Goal: Information Seeking & Learning: Check status

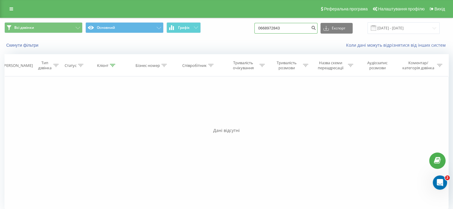
click at [282, 28] on input "0668972843" at bounding box center [285, 28] width 63 height 11
paste input "970578918"
type input "0970578918"
click at [317, 28] on button "submit" at bounding box center [313, 28] width 8 height 11
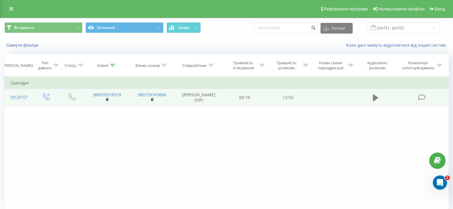
click at [372, 95] on button at bounding box center [375, 98] width 9 height 9
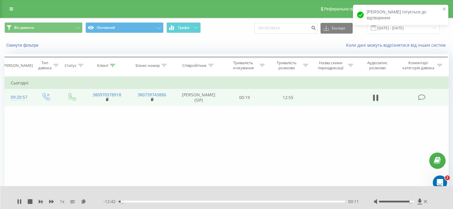
drag, startPoint x: 401, startPoint y: 202, endPoint x: 410, endPoint y: 202, distance: 8.9
click at [411, 203] on div at bounding box center [396, 202] width 35 height 2
click at [270, 203] on div "- 12:41 00:11 00:11" at bounding box center [231, 202] width 256 height 6
click at [271, 203] on div "00:12" at bounding box center [232, 202] width 227 height 2
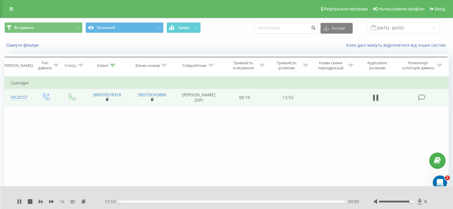
click at [418, 203] on icon at bounding box center [419, 202] width 5 height 6
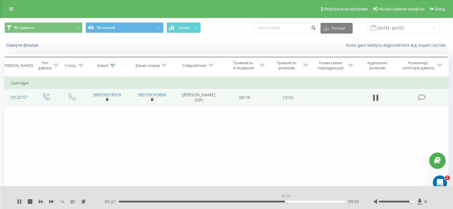
click at [286, 202] on div "09:30" at bounding box center [232, 202] width 227 height 2
click at [19, 201] on icon at bounding box center [19, 202] width 5 height 5
click at [125, 202] on div "09:46" at bounding box center [232, 202] width 227 height 2
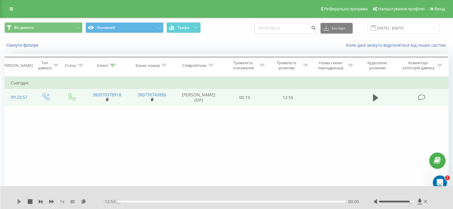
click at [20, 202] on icon at bounding box center [20, 202] width 4 height 5
click at [126, 202] on div "00:00" at bounding box center [232, 202] width 227 height 2
click at [127, 202] on div "00:27" at bounding box center [126, 202] width 2 height 2
click at [130, 201] on div "00:32" at bounding box center [232, 202] width 227 height 2
click at [19, 199] on div "1 x - 11:59 00:53 00:53" at bounding box center [226, 197] width 453 height 23
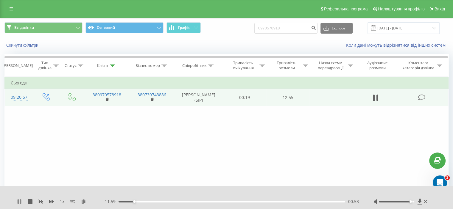
click at [20, 200] on icon at bounding box center [20, 202] width 1 height 5
